Goal: Information Seeking & Learning: Find specific page/section

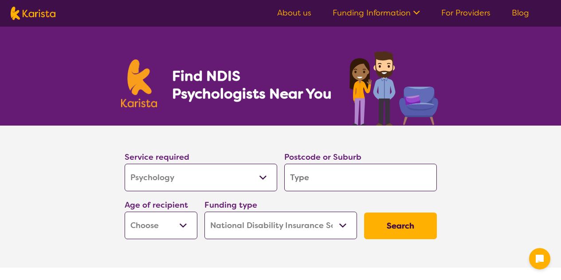
select select "Psychology"
select select "NDIS"
select select "Psychology"
select select "NDIS"
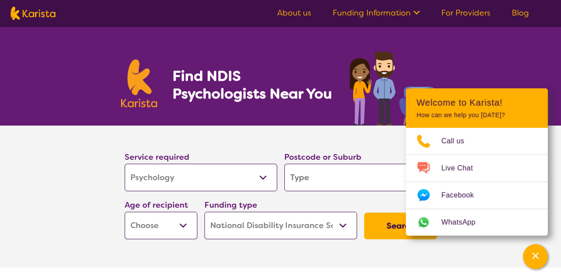
click at [333, 176] on input "search" at bounding box center [360, 177] width 153 height 27
type input "3"
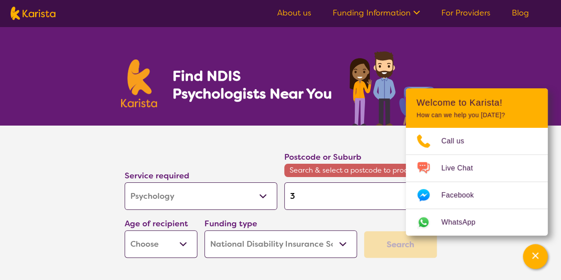
type input "30"
type input "302"
type input "3029"
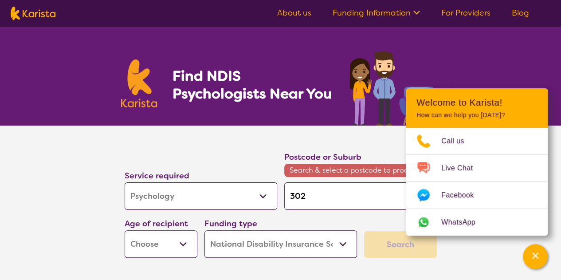
type input "3029"
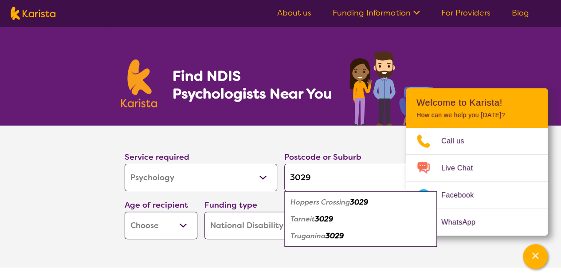
type input "3029"
click at [328, 206] on div "Hoppers Crossing 3029" at bounding box center [361, 202] width 144 height 17
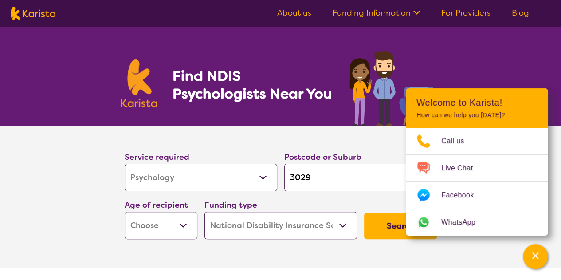
click at [394, 225] on button "Search" at bounding box center [400, 225] width 73 height 27
click at [170, 228] on select "Early Childhood - 0 to 9 Child - 10 to 11 Adolescent - 12 to 17 Adult - 18 to 6…" at bounding box center [161, 225] width 73 height 27
select select "CH"
click at [125, 212] on select "Early Childhood - 0 to 9 Child - 10 to 11 Adolescent - 12 to 17 Adult - 18 to 6…" at bounding box center [161, 225] width 73 height 27
select select "CH"
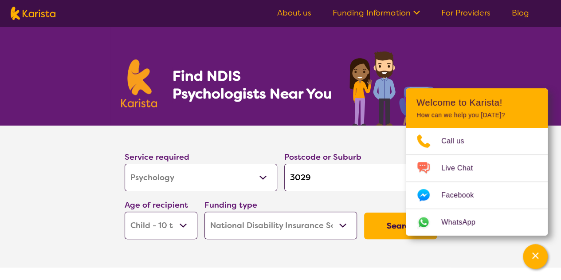
click at [389, 232] on button "Search" at bounding box center [400, 225] width 73 height 27
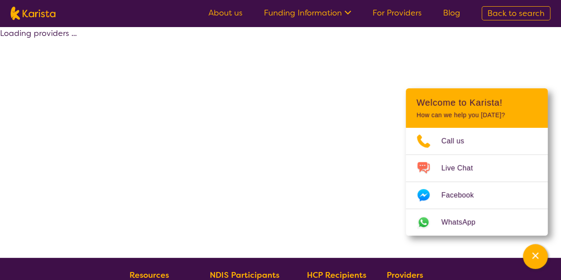
select select "by_score"
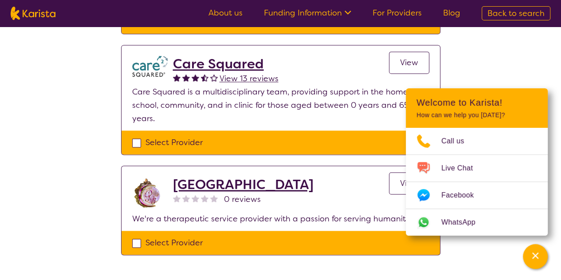
scroll to position [443, 0]
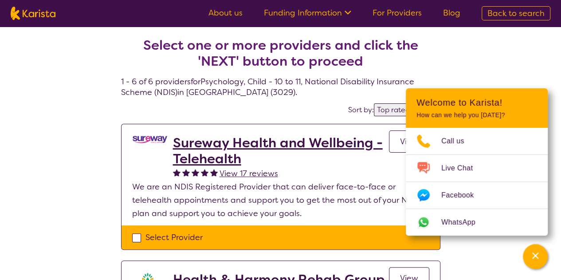
select select "Psychology"
select select "CH"
select select "NDIS"
select select "Psychology"
select select "CH"
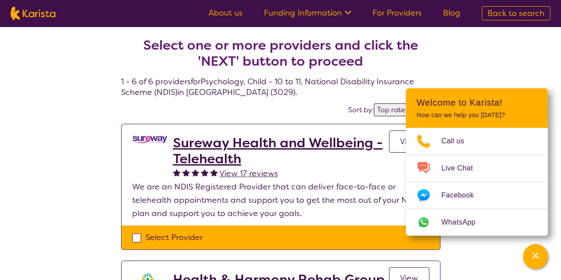
select select "NDIS"
